Goal: Task Accomplishment & Management: Use online tool/utility

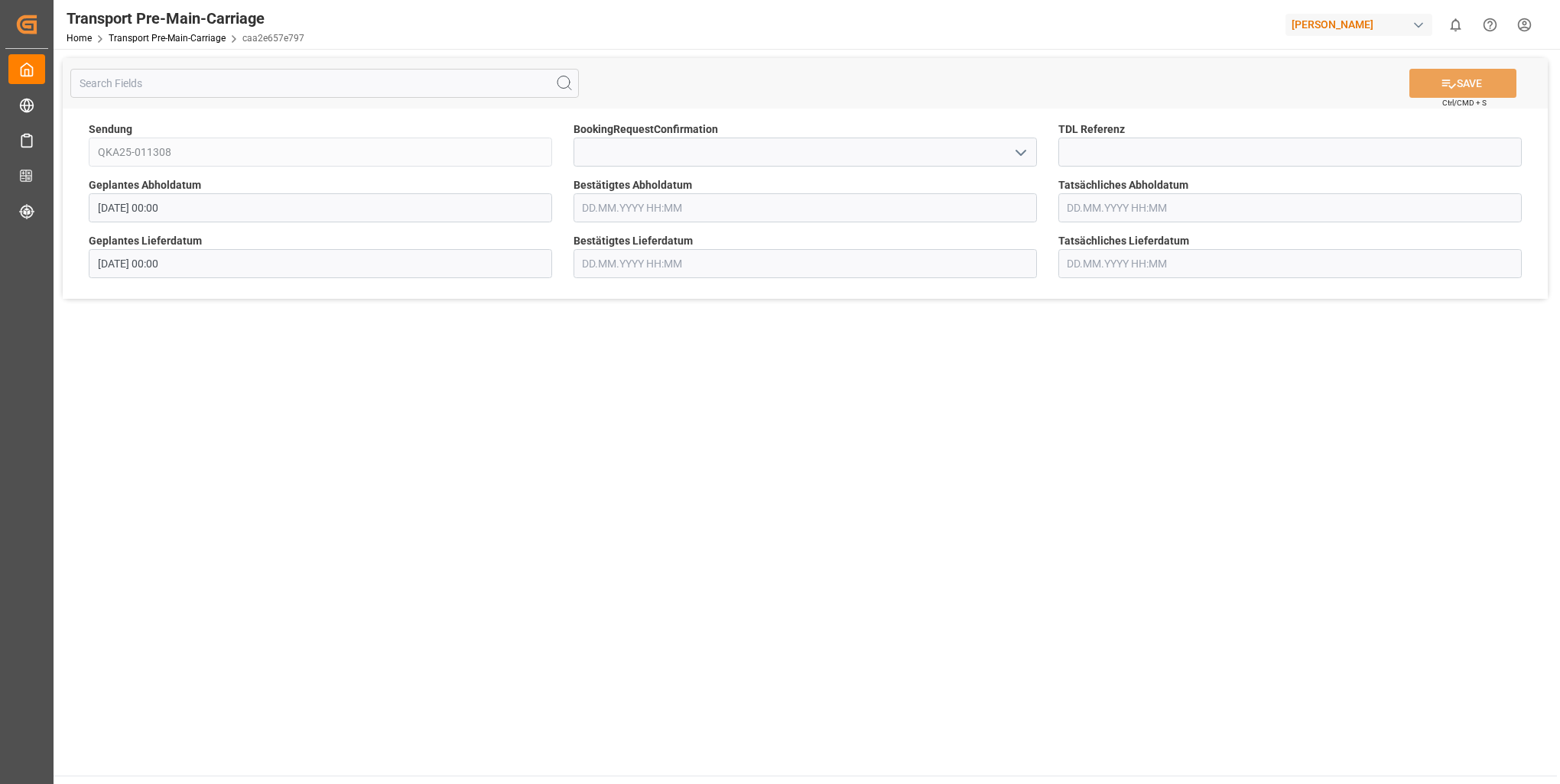
click at [1298, 378] on main "SAVE Ctrl/CMD + S Sendung QKA25-011308 BookingRequestConfirmation TDL Referenz …" at bounding box center [805, 412] width 1504 height 727
click at [686, 149] on input at bounding box center [805, 151] width 464 height 29
click at [1023, 155] on icon "open menu" at bounding box center [1021, 152] width 19 height 19
click at [814, 190] on div "Yes" at bounding box center [805, 186] width 462 height 35
type input "Yes"
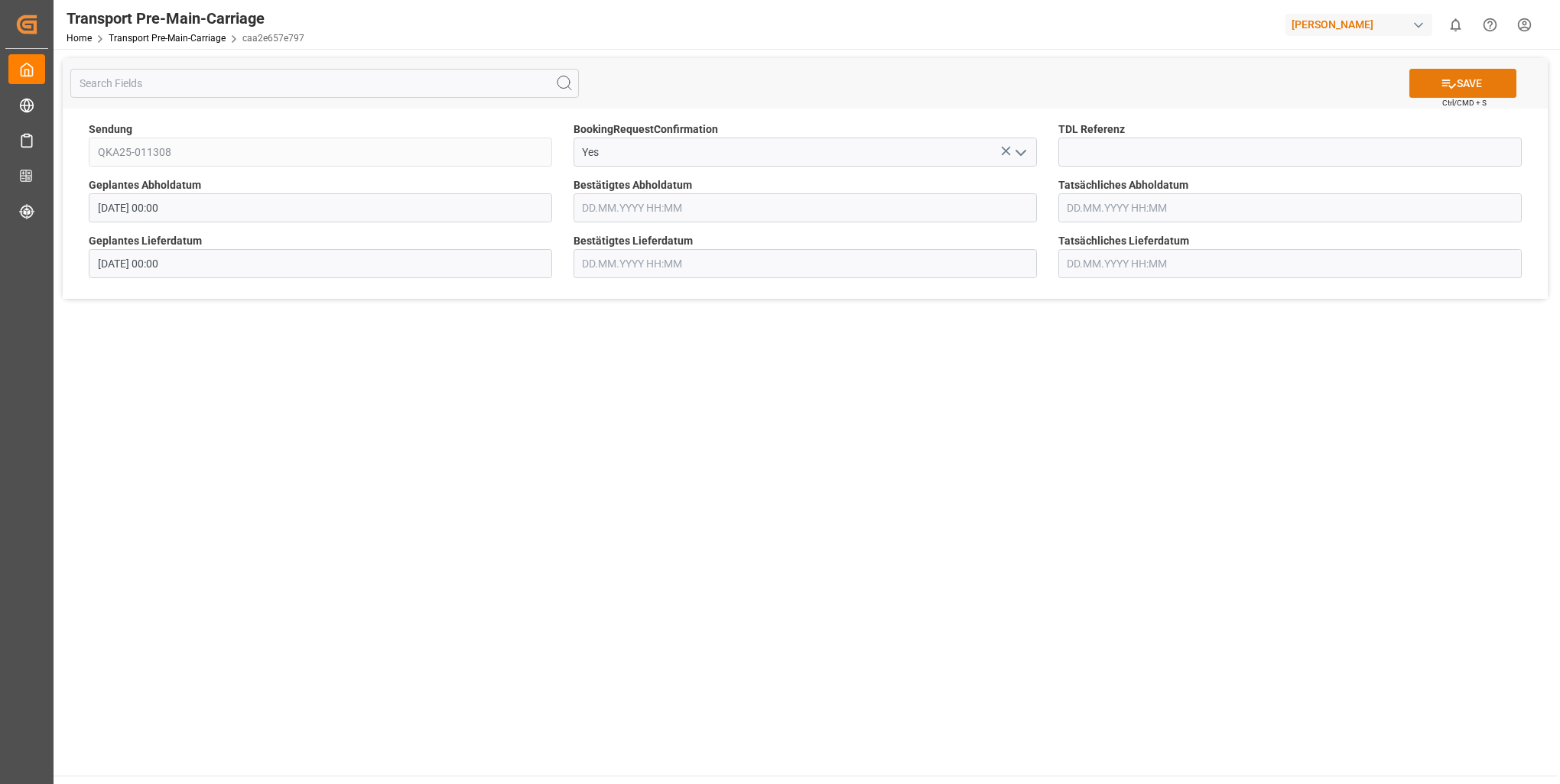
click at [1457, 75] on button "SAVE" at bounding box center [1463, 83] width 107 height 29
